Goal: Transaction & Acquisition: Book appointment/travel/reservation

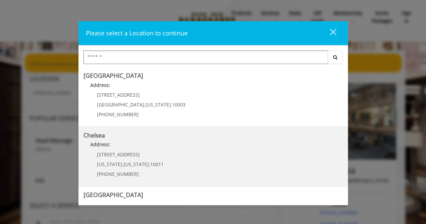
scroll to position [34, 0]
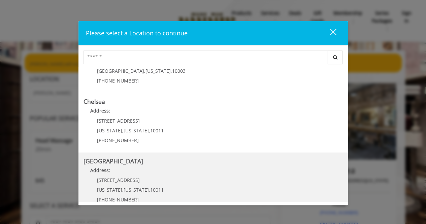
click at [221, 182] on Street "Chelsea 15th Street Address: 267 W 15th St New York , New York , 10011 (646) 85…" at bounding box center [212, 182] width 259 height 49
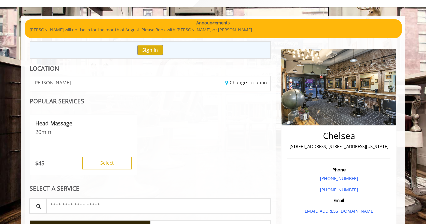
scroll to position [95, 0]
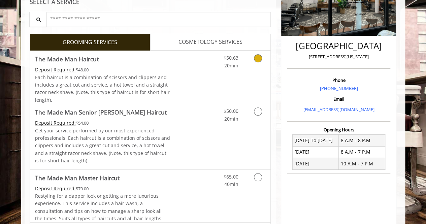
scroll to position [135, 0]
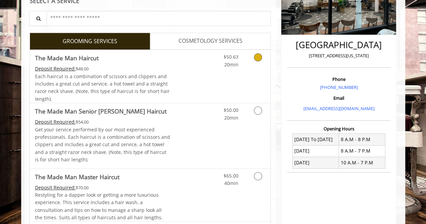
click at [211, 93] on div "$50.63 20min" at bounding box center [240, 76] width 60 height 53
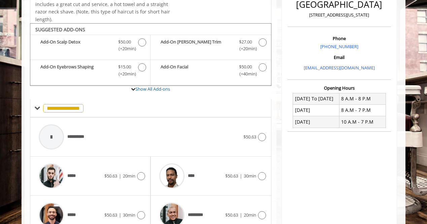
scroll to position [198, 0]
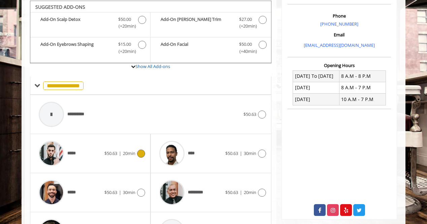
click at [109, 160] on div "***** $50.63 | 20min" at bounding box center [90, 153] width 110 height 32
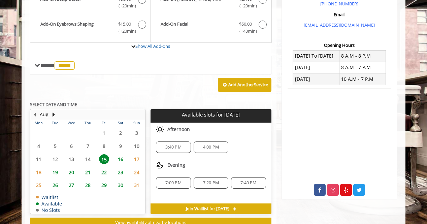
scroll to position [232, 0]
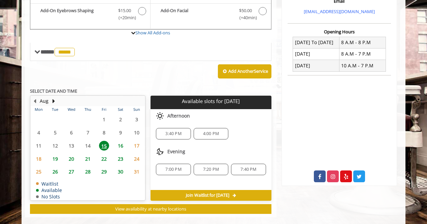
click at [121, 141] on span "16" at bounding box center [120, 146] width 10 height 10
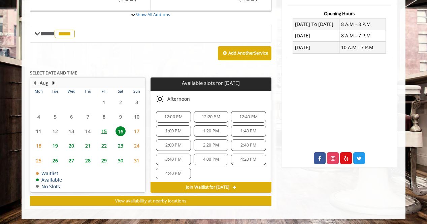
scroll to position [36, 0]
click at [172, 169] on span "4:40 PM" at bounding box center [173, 171] width 16 height 5
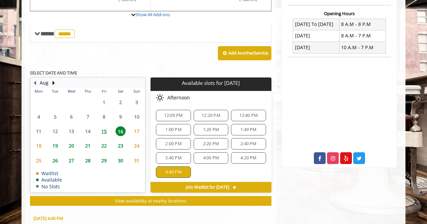
scroll to position [371, 0]
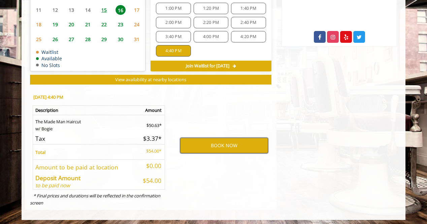
click at [213, 145] on button "BOOK NOW" at bounding box center [224, 145] width 88 height 15
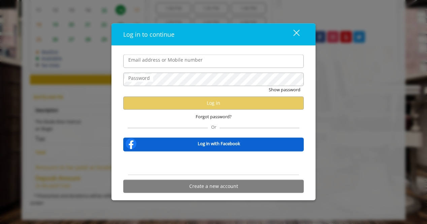
click at [186, 58] on input "Email address or Mobile number" at bounding box center [213, 61] width 180 height 13
type input "**********"
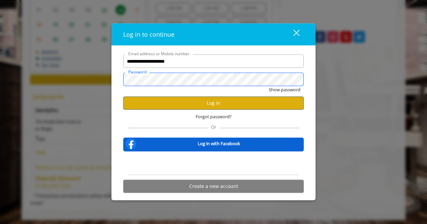
click at [269, 86] on button "Show password" at bounding box center [285, 89] width 32 height 7
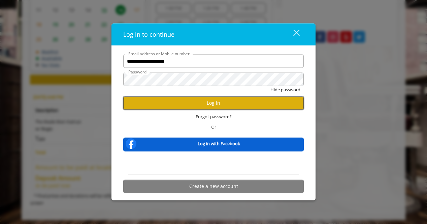
click at [204, 106] on button "Log in" at bounding box center [213, 102] width 180 height 13
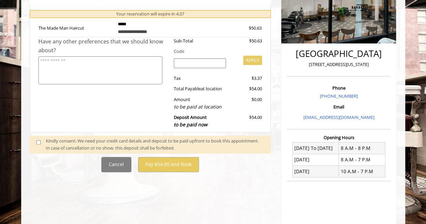
scroll to position [135, 0]
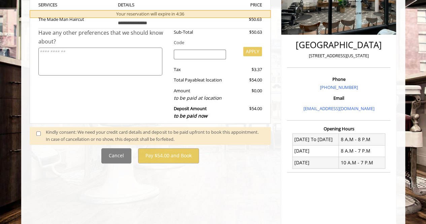
click at [68, 135] on div "Kindly consent: We need your credit card details and deposit to be paid upfront…" at bounding box center [155, 136] width 218 height 14
click at [36, 132] on span at bounding box center [41, 136] width 20 height 14
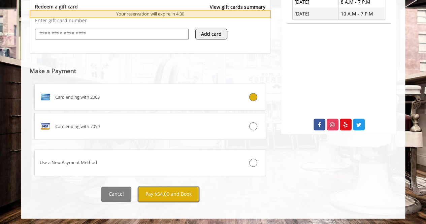
click at [171, 189] on button "Pay $54.00 and Book" at bounding box center [168, 193] width 61 height 15
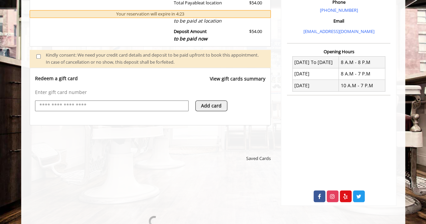
scroll to position [216, 0]
